Goal: Find specific page/section: Find specific page/section

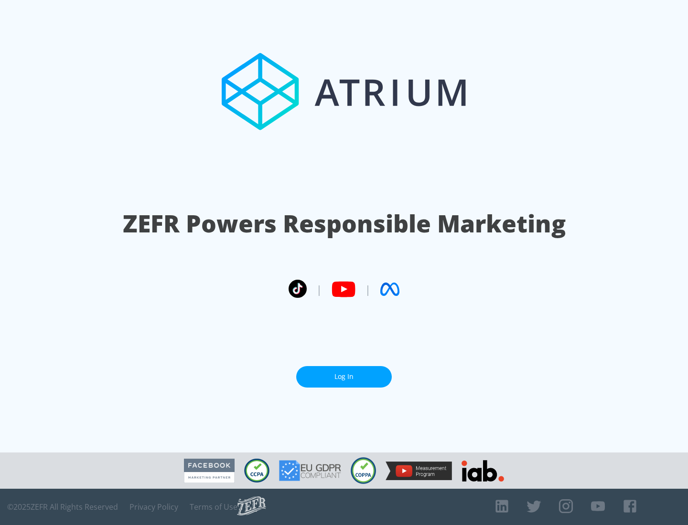
click at [344, 373] on link "Log In" at bounding box center [344, 376] width 96 height 21
